Goal: Task Accomplishment & Management: Complete application form

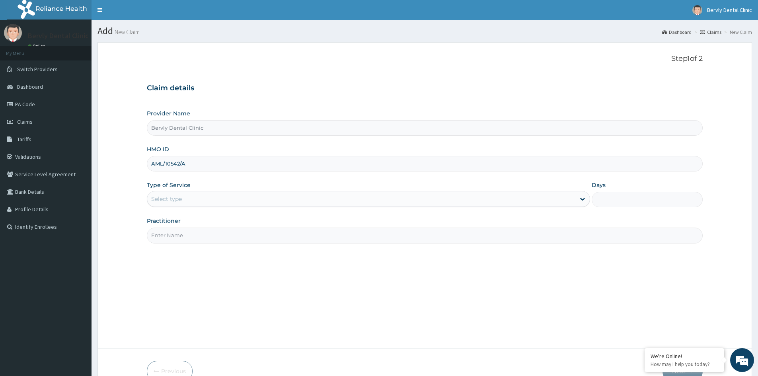
type input "AML/10542/A"
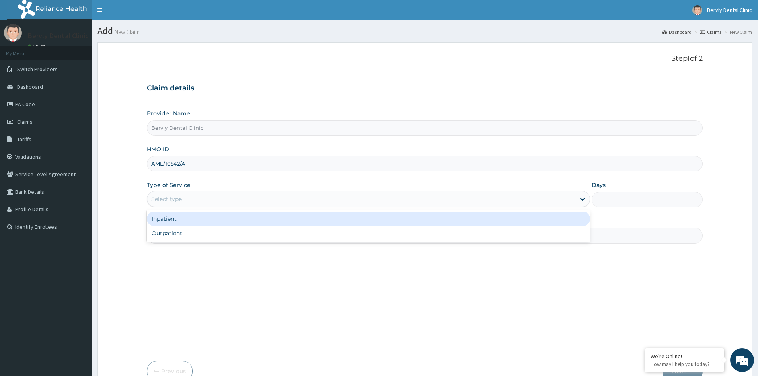
click at [156, 192] on div "Select type" at bounding box center [368, 199] width 443 height 16
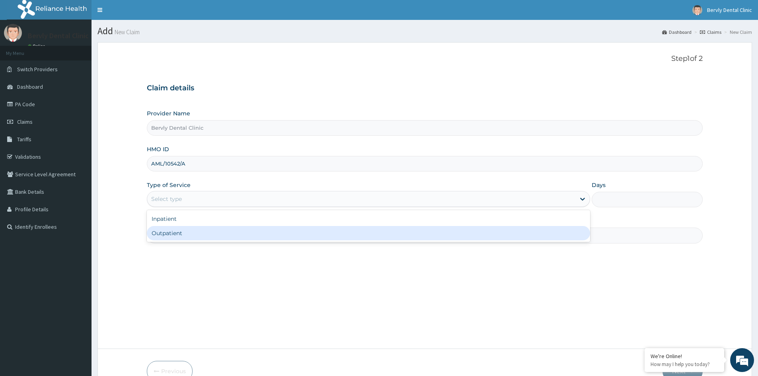
click at [162, 232] on div "Outpatient" at bounding box center [368, 233] width 443 height 14
type input "1"
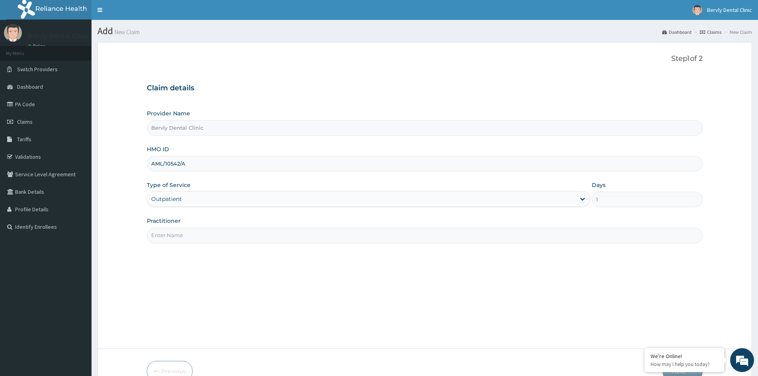
click at [178, 236] on input "Practitioner" at bounding box center [425, 236] width 556 height 16
type input "d"
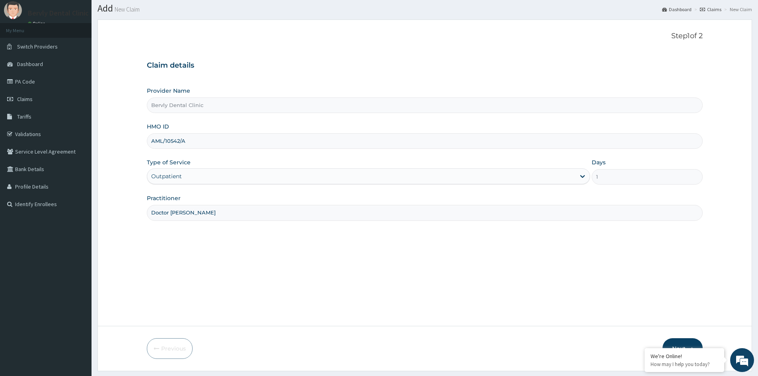
scroll to position [44, 0]
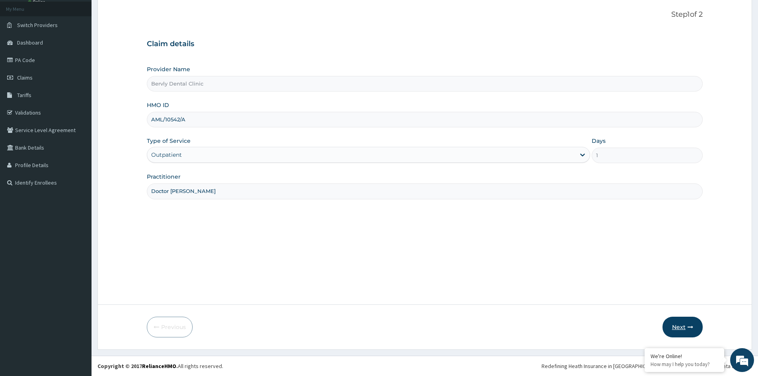
type input "Doctor [PERSON_NAME]"
click at [670, 321] on button "Next" at bounding box center [683, 327] width 40 height 21
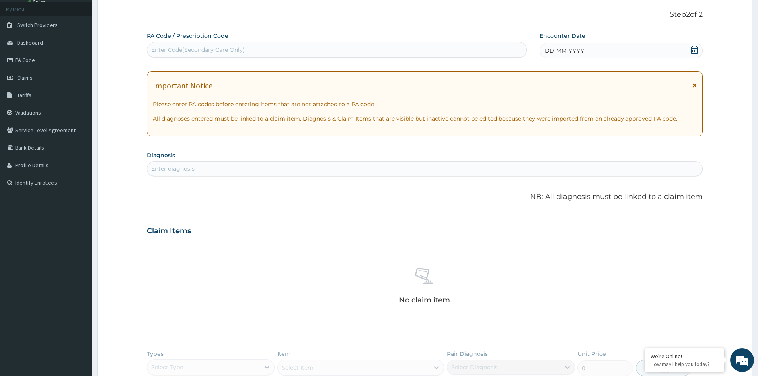
click at [170, 46] on div "Enter Code(Secondary Care Only)" at bounding box center [198, 50] width 94 height 8
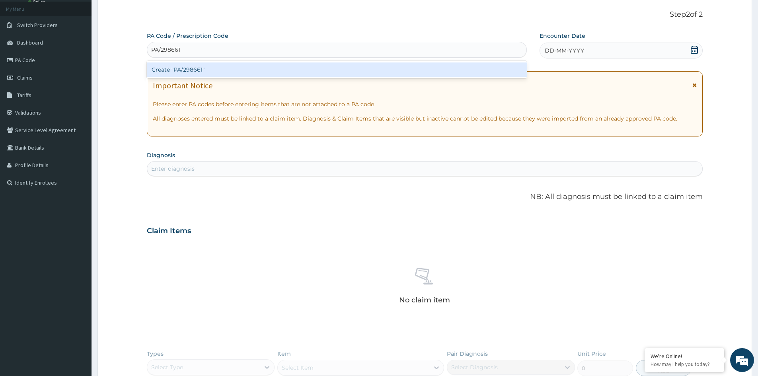
type input "PA/298661"
click at [693, 52] on div "PA Code / Prescription Code option Create "PA/298661" focused, 1 of 1. 1 result…" at bounding box center [425, 234] width 556 height 404
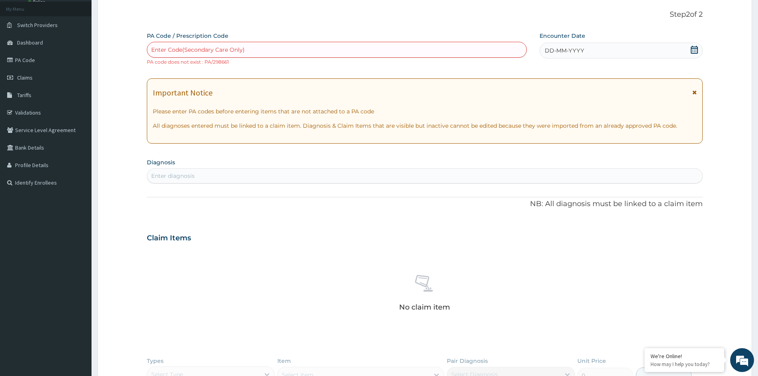
click at [236, 50] on div "Enter Code(Secondary Care Only)" at bounding box center [198, 50] width 94 height 8
type input "PA/29861A"
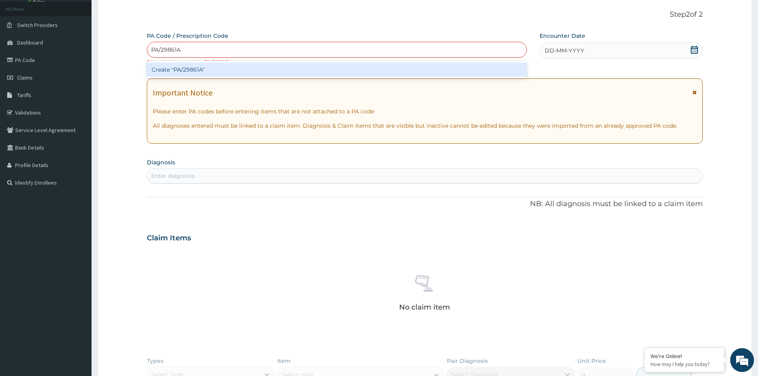
click at [184, 73] on div "Create "PA/29861A"" at bounding box center [337, 69] width 380 height 14
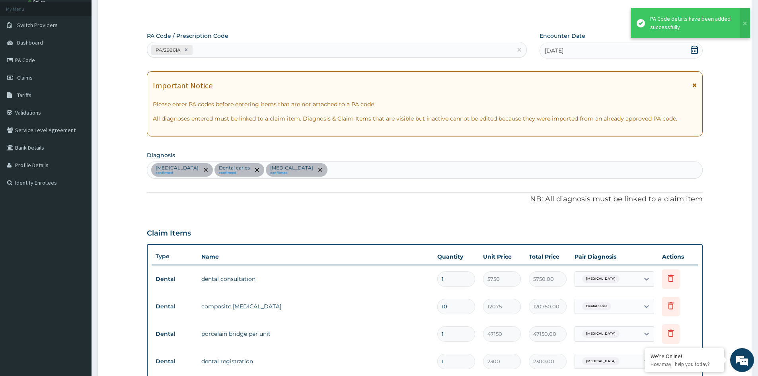
scroll to position [245, 0]
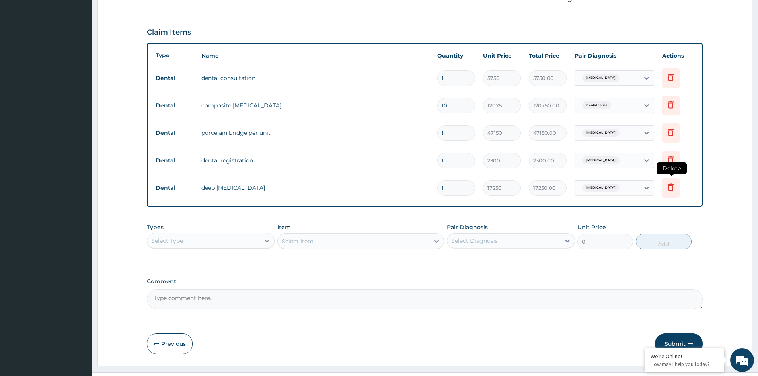
click at [670, 185] on icon at bounding box center [671, 187] width 10 height 10
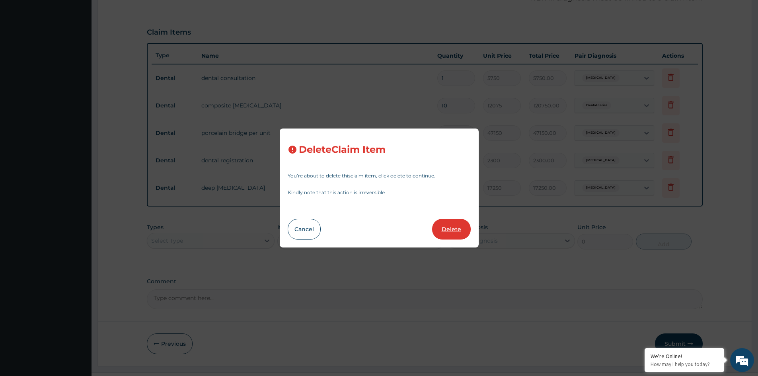
click at [463, 226] on button "Delete" at bounding box center [451, 229] width 39 height 21
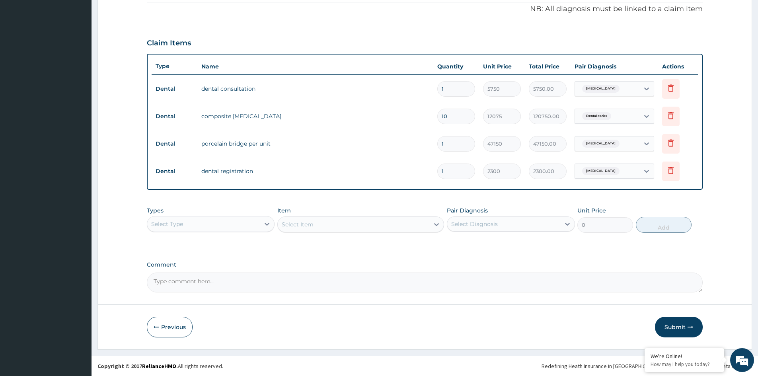
scroll to position [234, 0]
click at [669, 143] on icon at bounding box center [671, 142] width 6 height 7
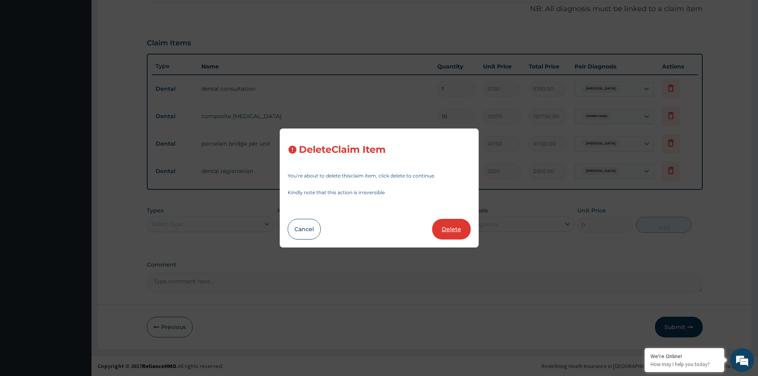
click at [450, 226] on button "Delete" at bounding box center [451, 229] width 39 height 21
type input "2300"
type input "2300.00"
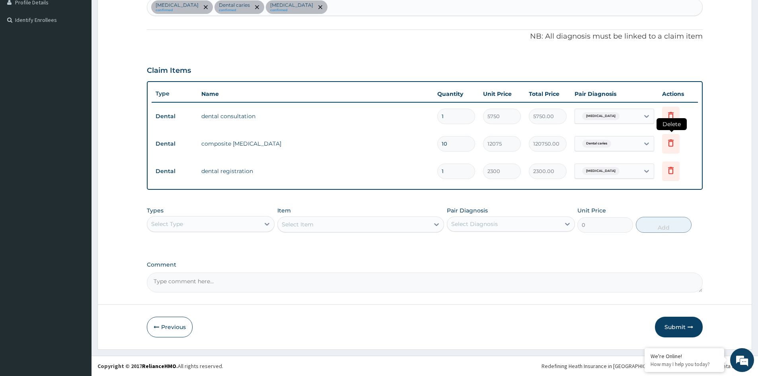
click at [669, 144] on icon at bounding box center [671, 142] width 6 height 7
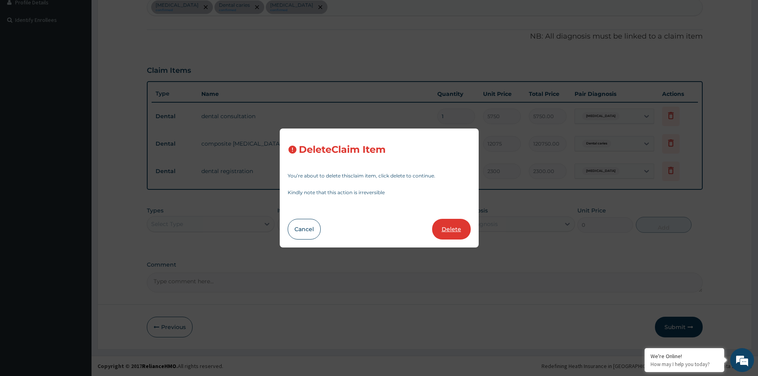
click at [446, 225] on button "Delete" at bounding box center [451, 229] width 39 height 21
type input "1"
type input "2300"
type input "2300.00"
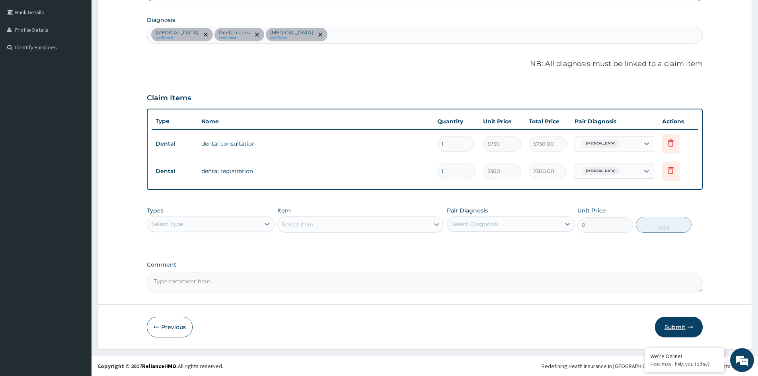
click at [676, 322] on button "Submit" at bounding box center [679, 327] width 48 height 21
click at [322, 33] on icon "remove selection option" at bounding box center [320, 35] width 4 height 4
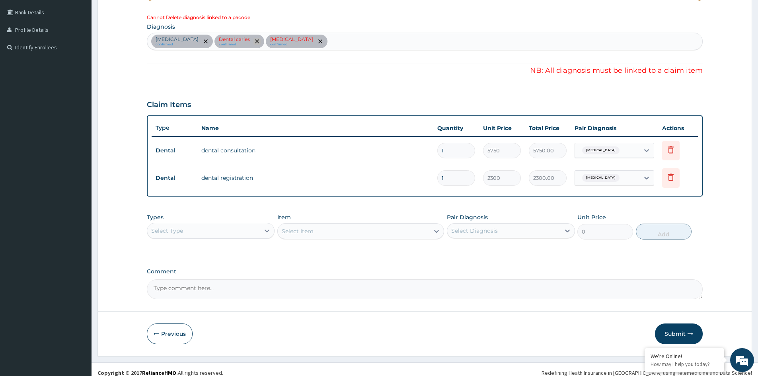
click at [255, 41] on icon "remove selection option" at bounding box center [257, 41] width 4 height 4
click at [674, 331] on button "Submit" at bounding box center [679, 334] width 48 height 21
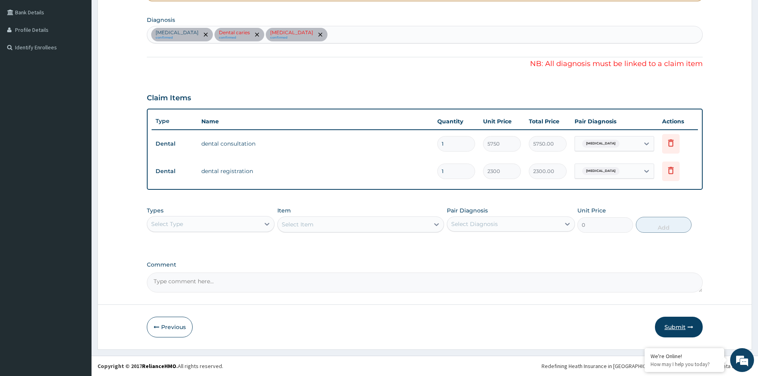
click at [675, 325] on button "Submit" at bounding box center [679, 327] width 48 height 21
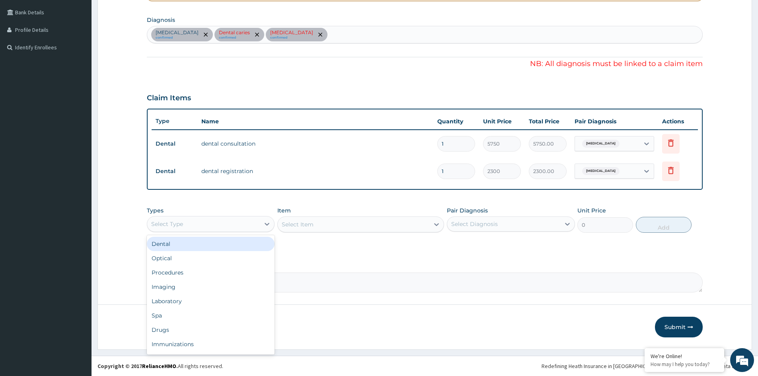
click at [222, 226] on div "Select Type" at bounding box center [203, 224] width 113 height 13
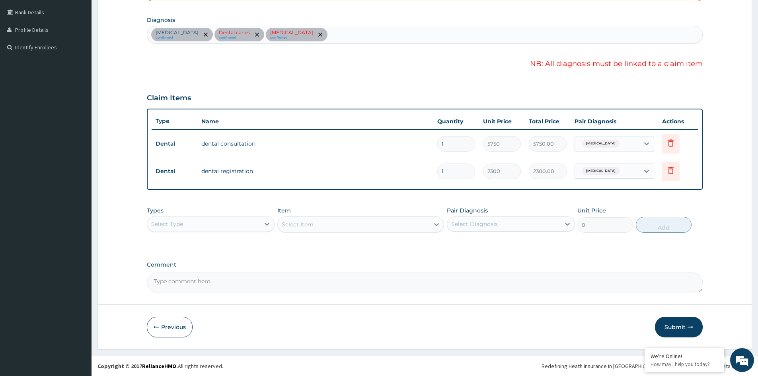
click at [317, 258] on div "PA Code / Prescription Code PA/29861A Encounter Date [DATE] Important Notice Pl…" at bounding box center [425, 95] width 556 height 396
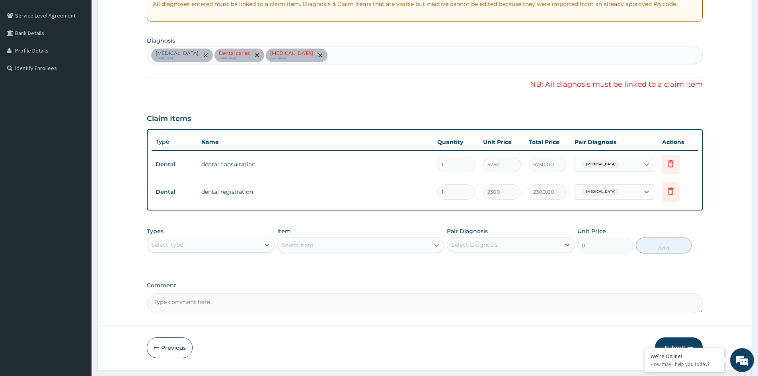
scroll to position [159, 0]
click at [673, 161] on icon at bounding box center [671, 163] width 10 height 10
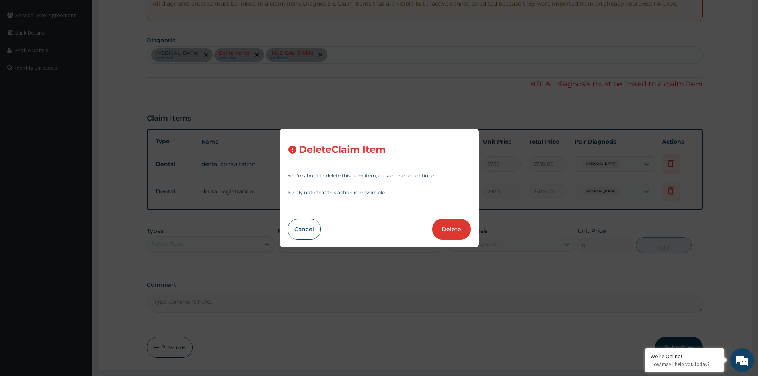
click at [449, 229] on button "Delete" at bounding box center [451, 229] width 39 height 21
type input "2300"
type input "2300.00"
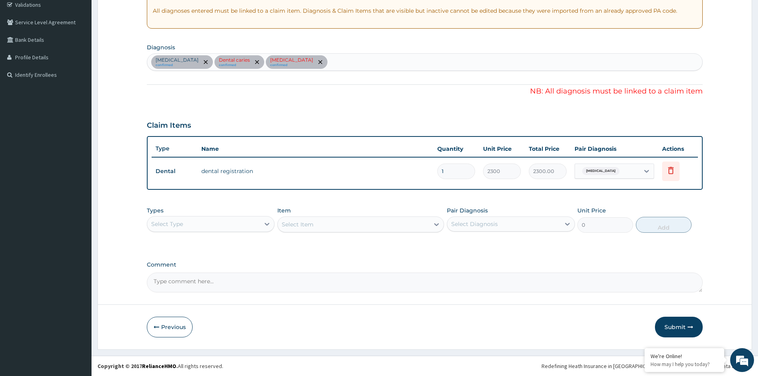
scroll to position [152, 0]
click at [670, 171] on icon at bounding box center [671, 171] width 10 height 10
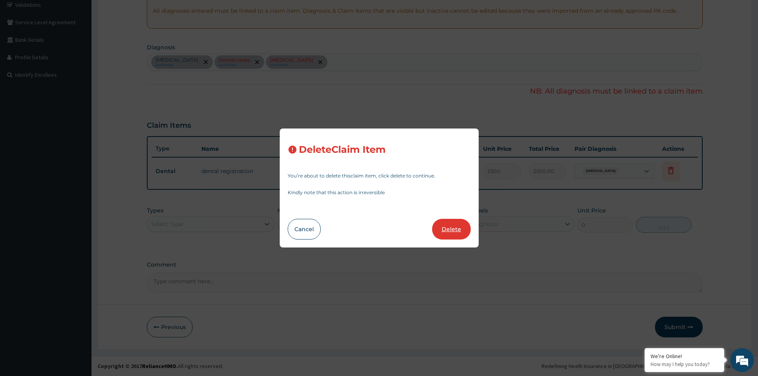
click at [451, 229] on button "Delete" at bounding box center [451, 229] width 39 height 21
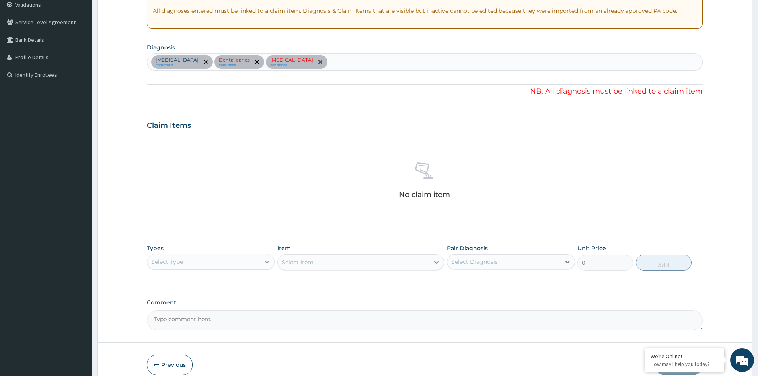
click at [266, 262] on icon at bounding box center [267, 262] width 5 height 3
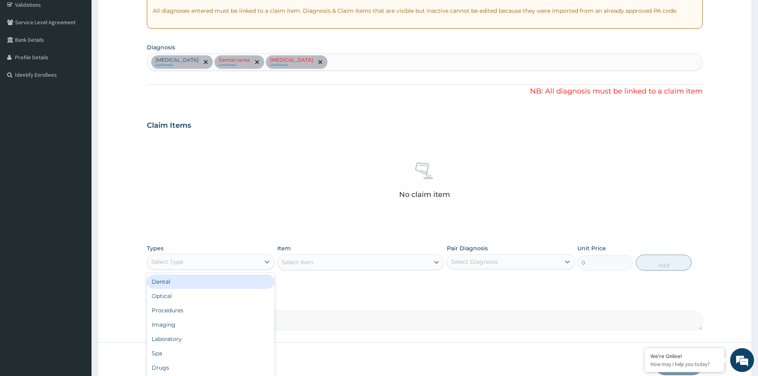
click at [220, 283] on div "Dental" at bounding box center [211, 282] width 128 height 14
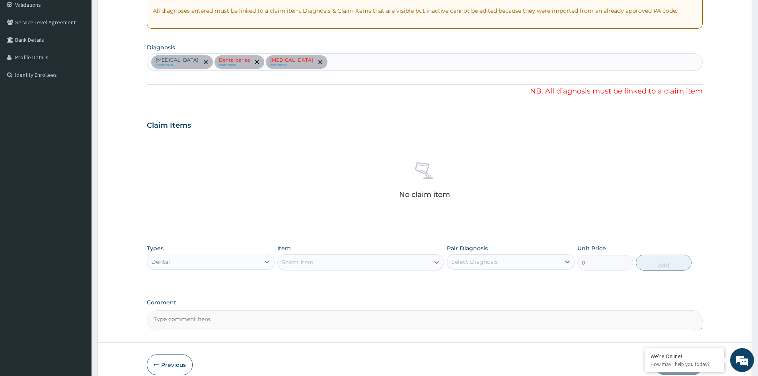
click at [323, 263] on div "Select Item" at bounding box center [354, 262] width 152 height 13
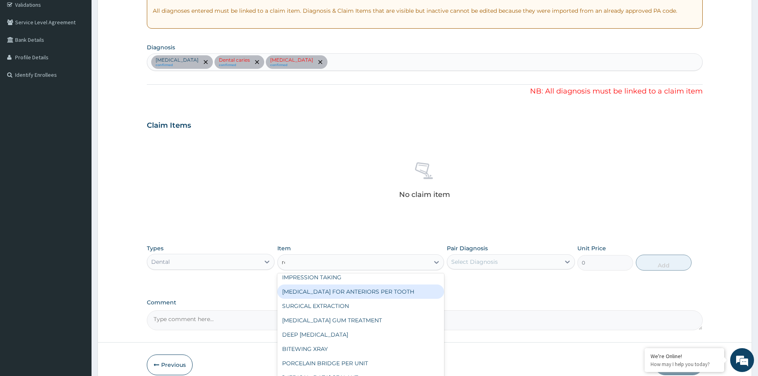
scroll to position [33, 0]
type input "reg"
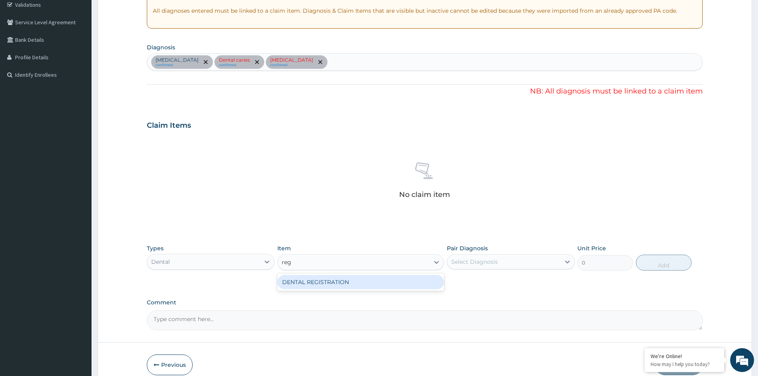
click at [334, 283] on div "DENTAL REGISTRATION" at bounding box center [360, 282] width 167 height 14
type input "2300"
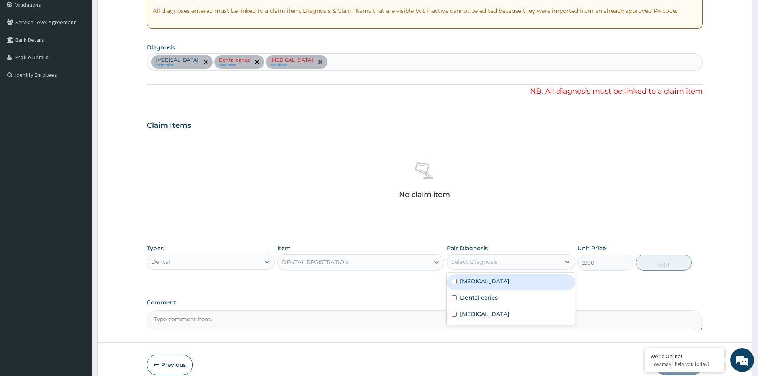
click at [531, 262] on div "Select Diagnosis" at bounding box center [503, 262] width 113 height 13
click at [514, 285] on div "[MEDICAL_DATA]" at bounding box center [511, 282] width 128 height 16
checkbox input "true"
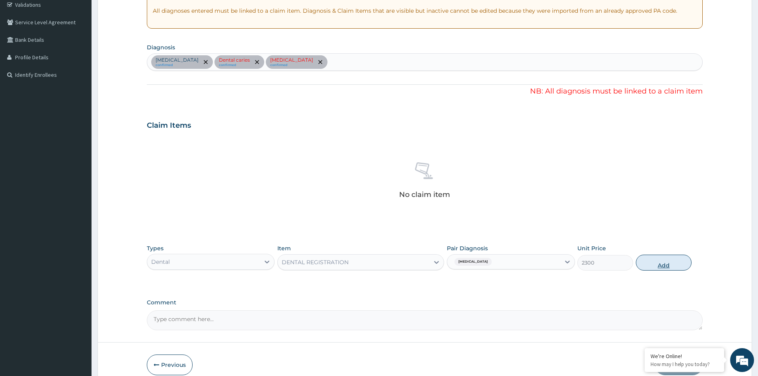
click at [663, 266] on button "Add" at bounding box center [664, 263] width 56 height 16
type input "0"
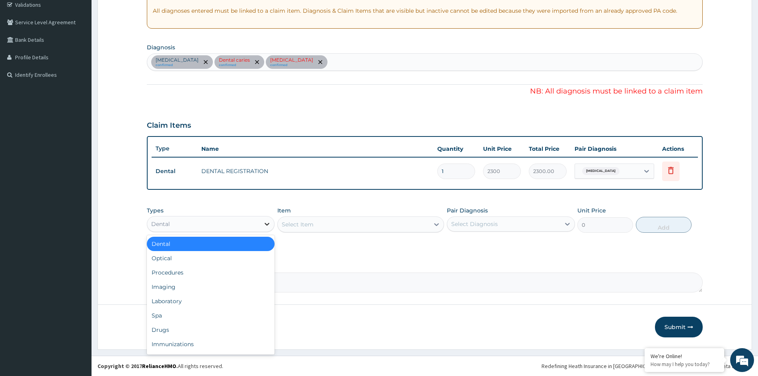
click at [269, 225] on icon at bounding box center [267, 224] width 8 height 8
click at [239, 246] on div "Dental" at bounding box center [211, 244] width 128 height 14
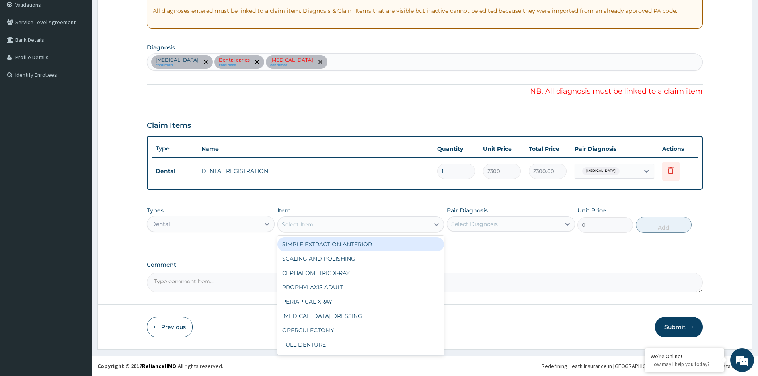
click at [337, 223] on div "Select Item" at bounding box center [354, 224] width 152 height 13
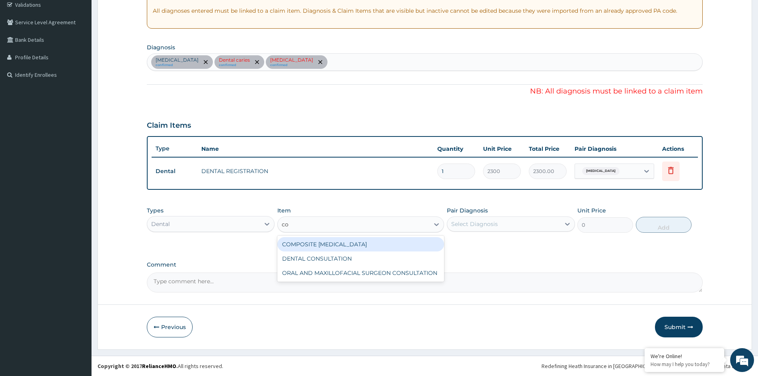
type input "con"
click at [324, 242] on div "DENTAL CONSULTATION" at bounding box center [360, 244] width 167 height 14
type input "5750"
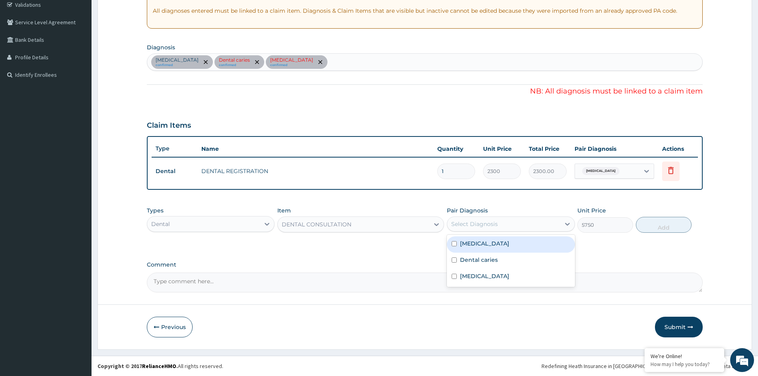
click at [478, 225] on div "Select Diagnosis" at bounding box center [474, 224] width 47 height 8
click at [470, 244] on label "[MEDICAL_DATA]" at bounding box center [484, 244] width 49 height 8
checkbox input "true"
click at [655, 225] on button "Add" at bounding box center [664, 225] width 56 height 16
type input "0"
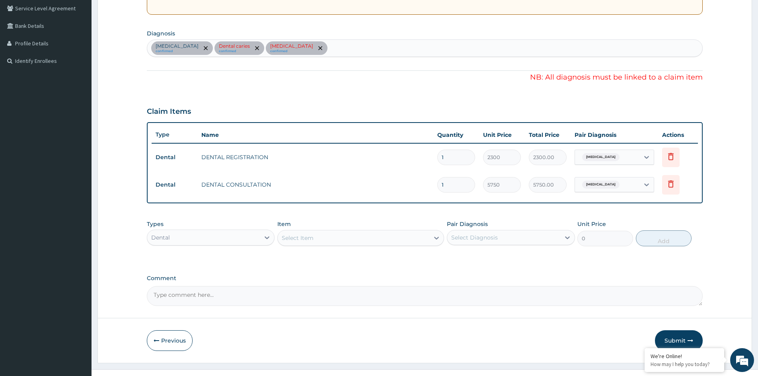
scroll to position [180, 0]
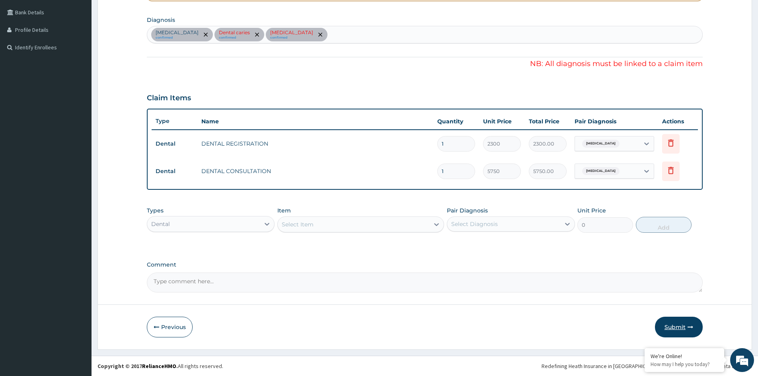
click at [676, 326] on button "Submit" at bounding box center [679, 327] width 48 height 21
click at [686, 326] on button "Submit" at bounding box center [679, 327] width 48 height 21
click at [256, 35] on icon "remove selection option" at bounding box center [257, 35] width 4 height 4
click at [320, 33] on icon "remove selection option" at bounding box center [320, 35] width 4 height 4
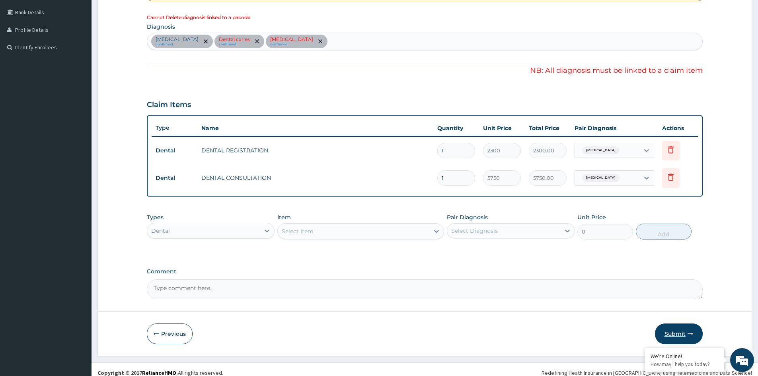
click at [674, 331] on button "Submit" at bounding box center [679, 334] width 48 height 21
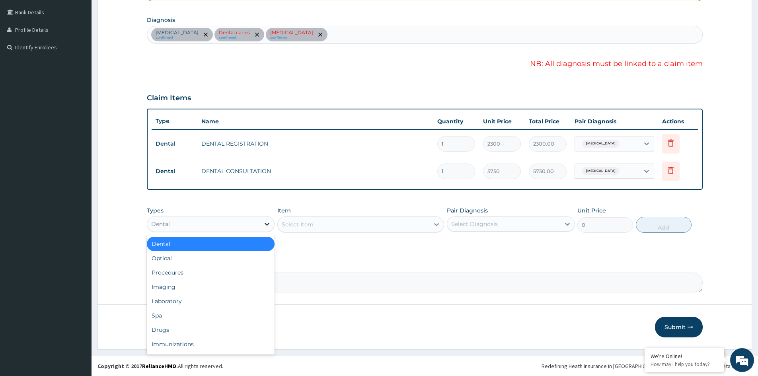
click at [266, 228] on div at bounding box center [267, 224] width 14 height 14
click at [234, 240] on div "Dental" at bounding box center [211, 244] width 128 height 14
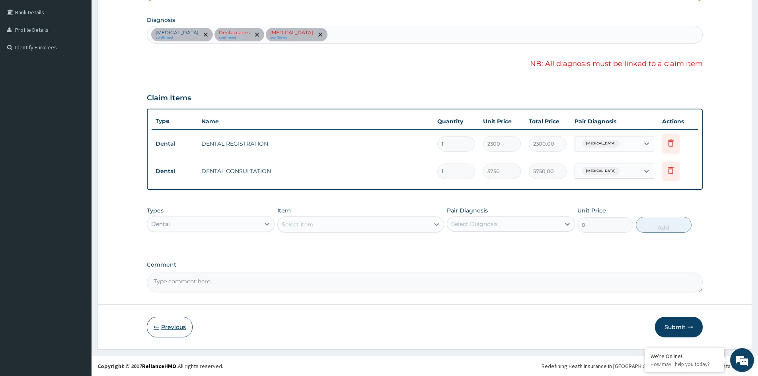
click at [163, 326] on button "Previous" at bounding box center [170, 327] width 46 height 21
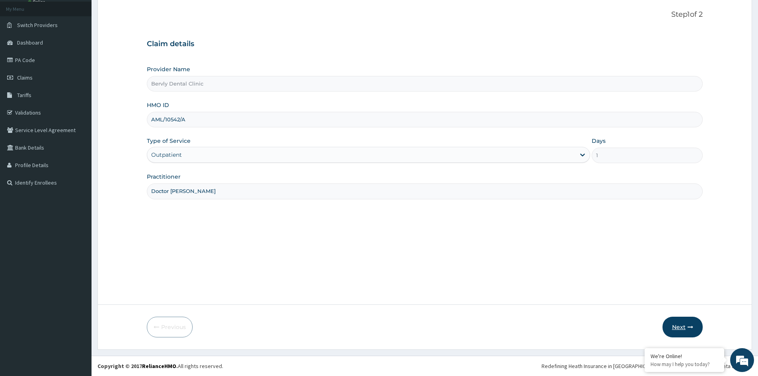
click at [675, 326] on button "Next" at bounding box center [683, 327] width 40 height 21
